Goal: Task Accomplishment & Management: Manage account settings

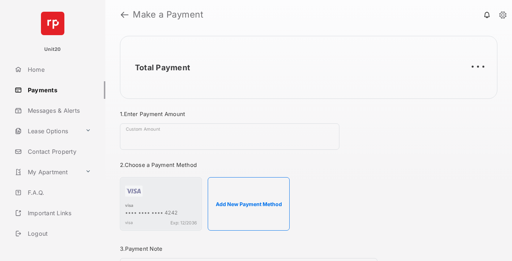
click at [57, 90] on link "Payments" at bounding box center [59, 90] width 94 height 18
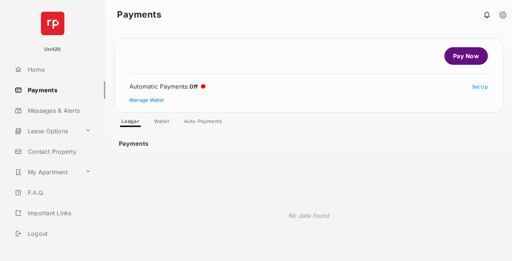
click at [203, 123] on link "Auto-Payments" at bounding box center [203, 122] width 50 height 9
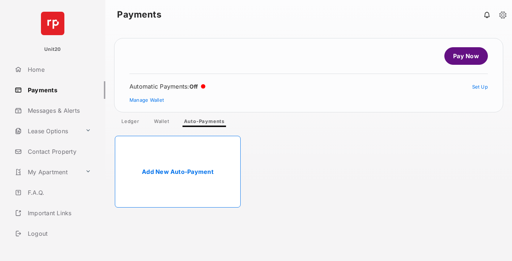
click at [178, 172] on link "Add New Auto-Payment" at bounding box center [178, 172] width 126 height 72
